Goal: Task Accomplishment & Management: Use online tool/utility

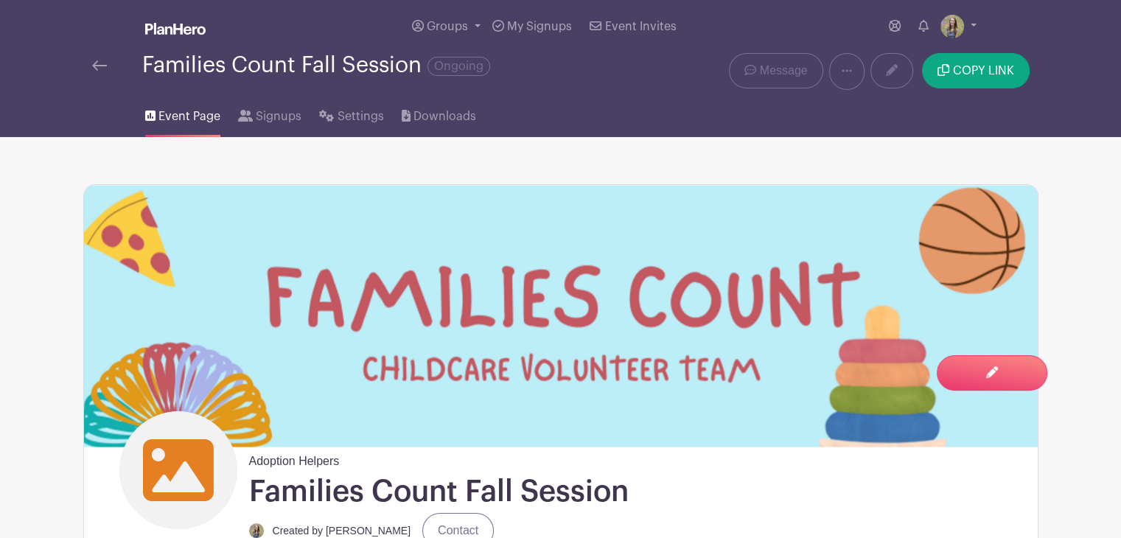
click at [97, 66] on img at bounding box center [99, 65] width 15 height 10
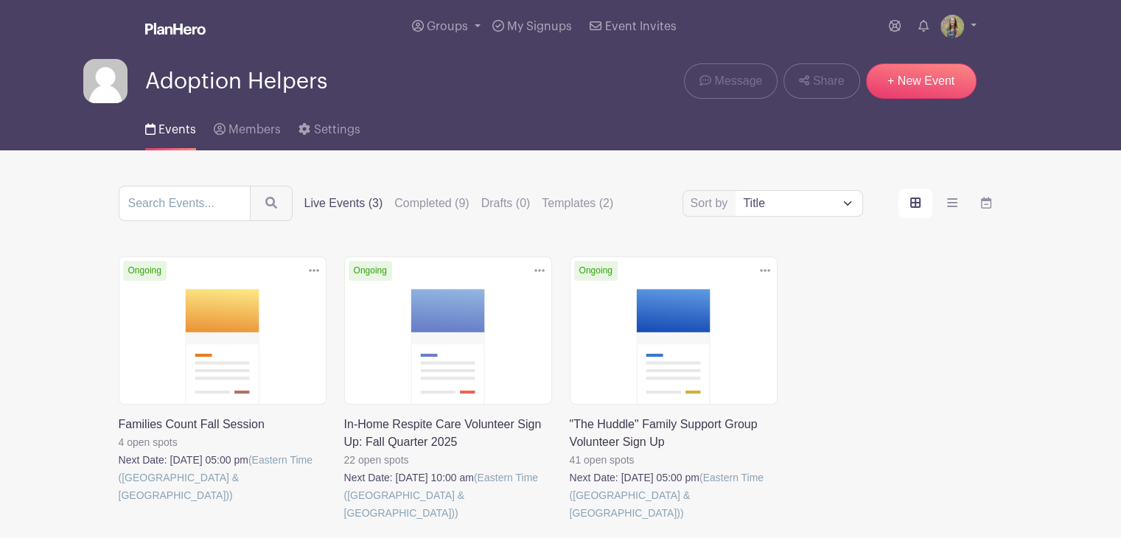
click at [570, 522] on link at bounding box center [570, 522] width 0 height 0
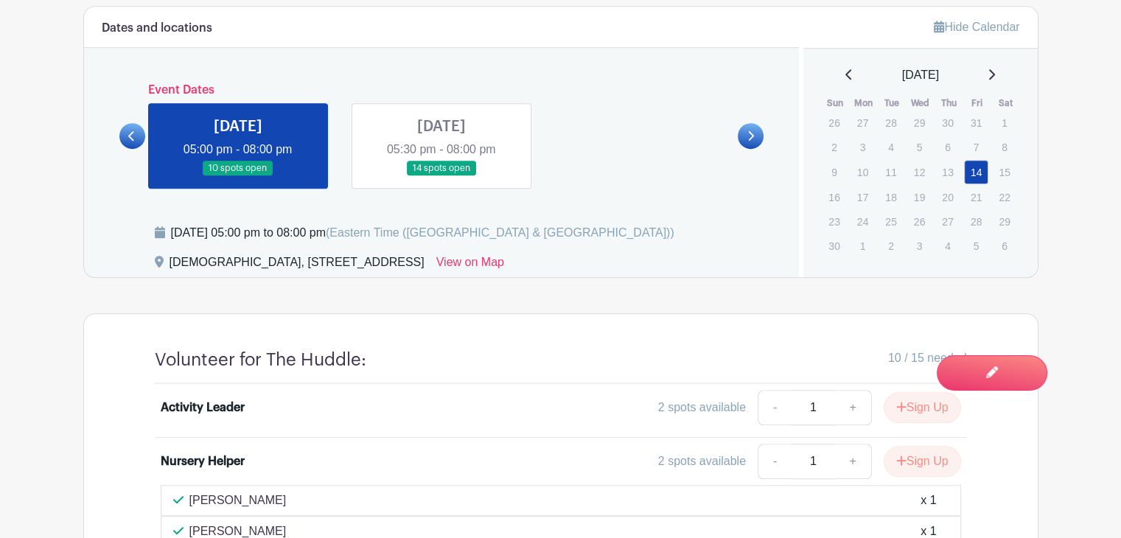
scroll to position [1005, 0]
click at [442, 176] on link at bounding box center [442, 176] width 0 height 0
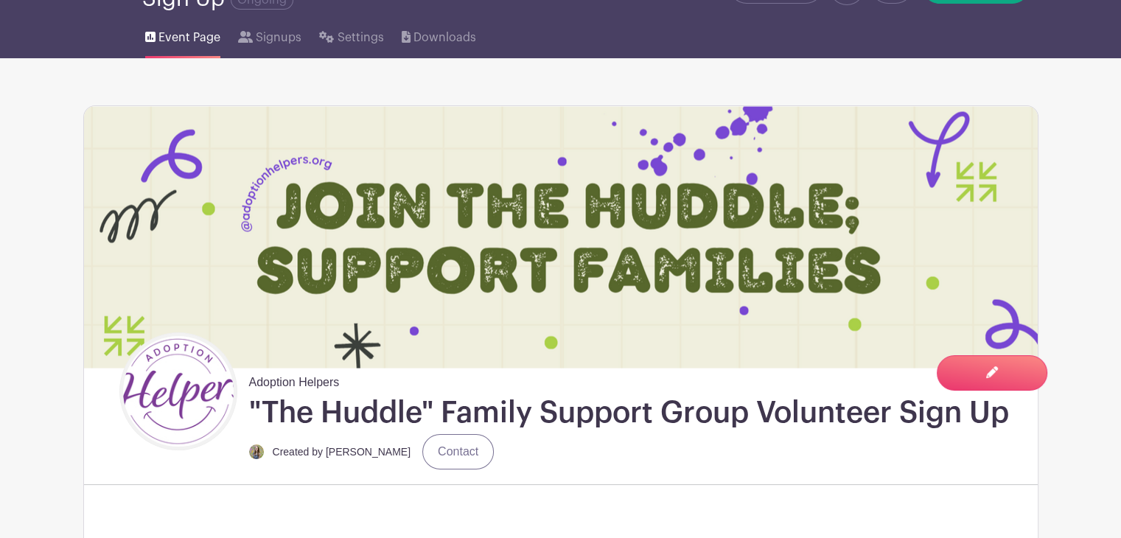
scroll to position [12, 0]
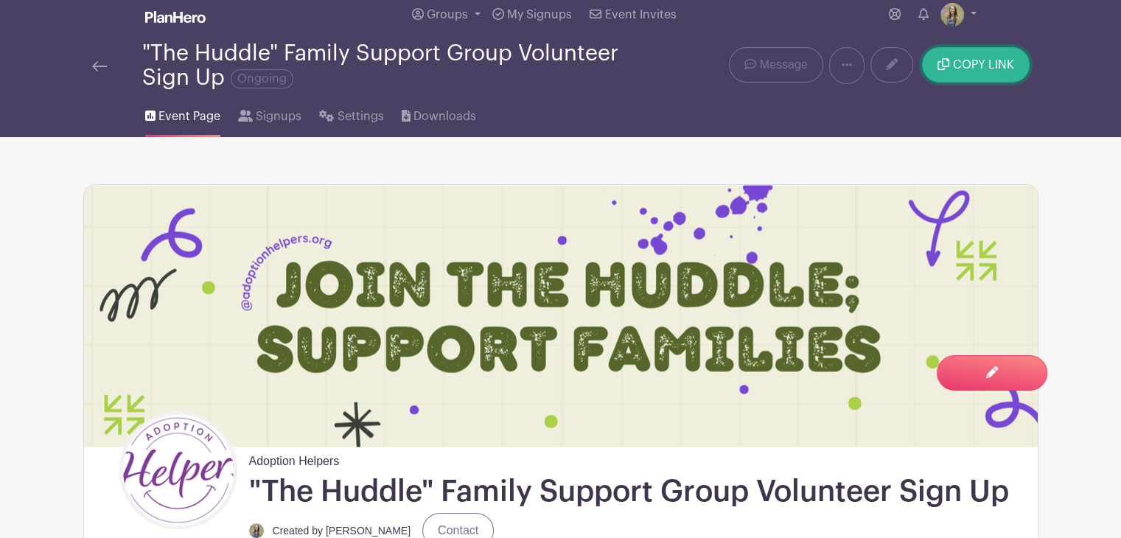
click at [962, 66] on span "COPY LINK" at bounding box center [983, 65] width 61 height 12
